Goal: Task Accomplishment & Management: Use online tool/utility

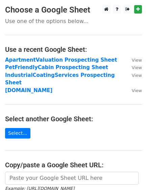
click at [24, 61] on strong "ApartmentValuation Prospecting Sheet" at bounding box center [61, 60] width 112 height 6
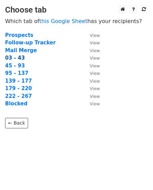
click at [15, 58] on strong "03 - 43" at bounding box center [15, 58] width 20 height 6
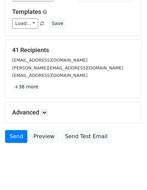
scroll to position [73, 0]
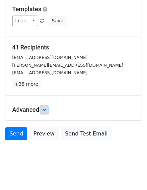
click at [47, 106] on link at bounding box center [44, 109] width 7 height 7
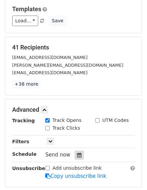
click at [78, 153] on icon at bounding box center [79, 155] width 4 height 5
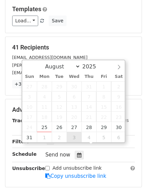
type input "2025-09-03 12:00"
select select "8"
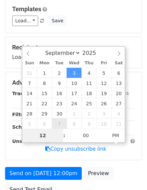
type input "2"
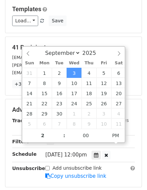
type input "2025-09-03 14:00"
click at [85, 25] on div "Variables Copy/paste... {{Company Name}} {{Email Contact}} {{First Name}} {{Las…" at bounding box center [73, 2] width 136 height 61
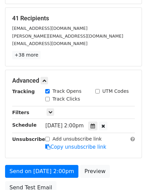
scroll to position [156, 0]
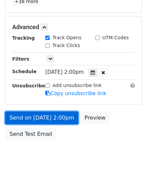
click at [20, 111] on link "Send on Sep 3 at 2:00pm" at bounding box center [41, 117] width 73 height 13
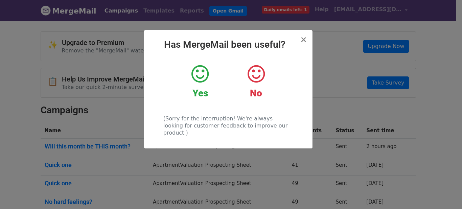
scroll to position [34, 0]
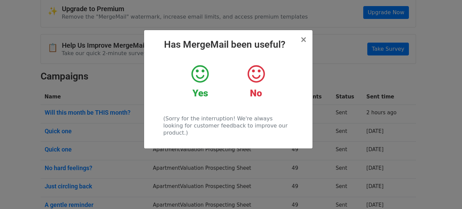
click at [307, 40] on div "× Has MergeMail been useful? Yes No (Sorry for the interruption! We're always l…" at bounding box center [228, 89] width 168 height 118
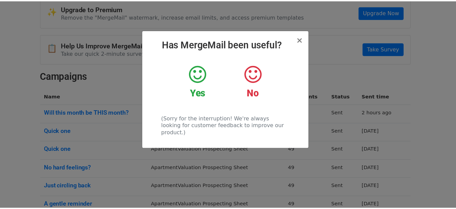
scroll to position [0, 0]
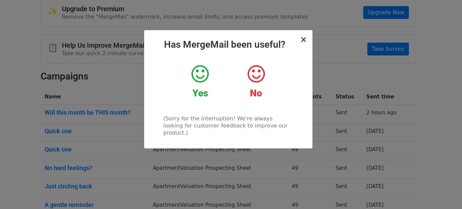
click at [305, 34] on div "× Has MergeMail been useful? Yes No (Sorry for the interruption! We're always l…" at bounding box center [228, 89] width 168 height 118
click at [305, 43] on span "×" at bounding box center [303, 39] width 7 height 9
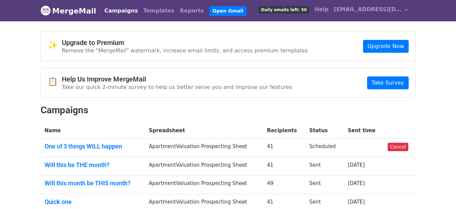
scroll to position [34, 0]
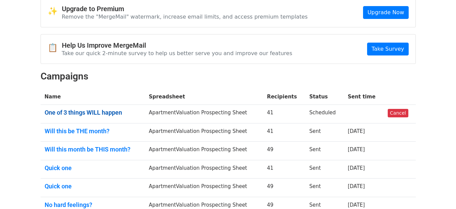
click at [104, 113] on link "One of 3 things WILL happen" at bounding box center [93, 112] width 96 height 7
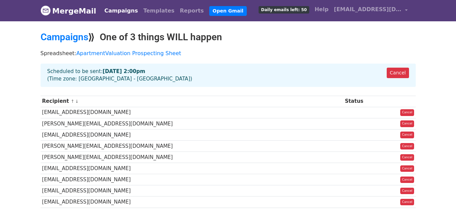
click at [109, 132] on td "info@realquantum.com" at bounding box center [192, 134] width 303 height 11
click at [138, 54] on link "ApartmentValuation Prospecting Sheet" at bounding box center [128, 53] width 105 height 6
click at [57, 37] on link "Campaigns" at bounding box center [65, 36] width 48 height 11
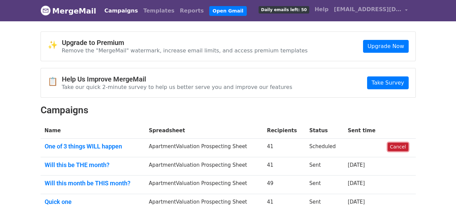
click at [394, 146] on link "Cancel" at bounding box center [398, 147] width 21 height 8
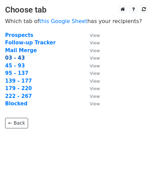
click at [16, 60] on strong "03 - 43" at bounding box center [15, 58] width 20 height 6
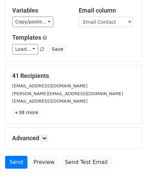
scroll to position [46, 0]
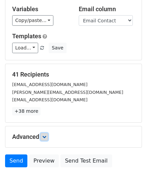
click at [46, 133] on link at bounding box center [44, 136] width 7 height 7
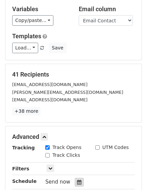
click at [79, 178] on div at bounding box center [79, 182] width 9 height 9
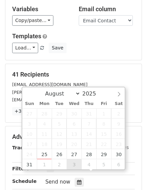
type input "2025-09-03 12:00"
select select "8"
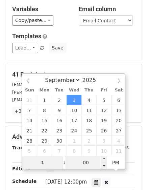
type input "1"
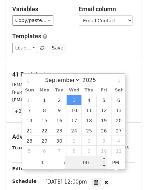
type input "2025-09-03 13:00"
type input "01"
click at [83, 167] on input "00" at bounding box center [85, 163] width 41 height 14
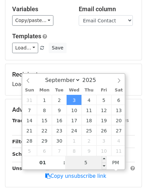
type input "59"
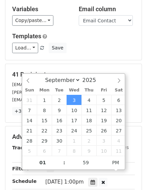
type input "2025-09-03 13:59"
click at [80, 64] on div "41 Recipients jtraks@ardappraisal.com Patrick@ardappraisal.com info@realquantum…" at bounding box center [73, 93] width 136 height 58
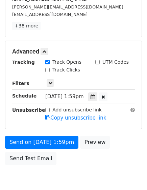
scroll to position [135, 0]
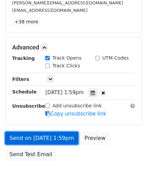
click at [49, 132] on link "Send on Sep 3 at 1:59pm" at bounding box center [41, 138] width 73 height 13
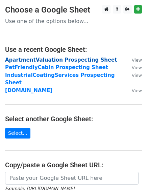
click at [14, 60] on strong "ApartmentValuation Prospecting Sheet" at bounding box center [61, 60] width 112 height 6
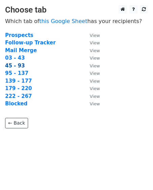
click at [16, 66] on strong "45 - 93" at bounding box center [15, 66] width 20 height 6
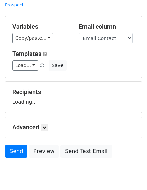
scroll to position [46, 0]
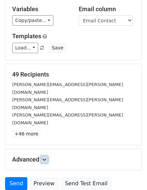
click at [43, 156] on link at bounding box center [44, 159] width 7 height 7
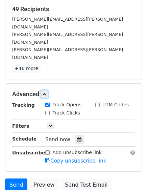
scroll to position [114, 0]
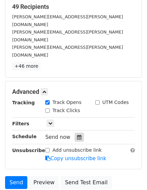
click at [77, 135] on icon at bounding box center [79, 137] width 4 height 5
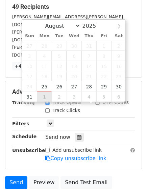
type input "[DATE] 12:00"
select select "8"
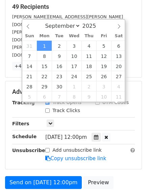
scroll to position [0, 0]
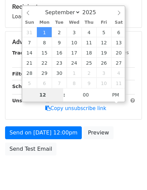
type input "2"
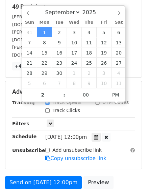
type input "[DATE] 14:00"
click at [131, 81] on div "Advanced Tracking Track Opens UTM Codes Track Clicks Filters Only include sprea…" at bounding box center [73, 125] width 136 height 88
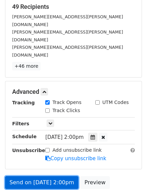
click at [21, 176] on link "Send on [DATE] 2:00pm" at bounding box center [41, 182] width 73 height 13
